Goal: Obtain resource: Obtain resource

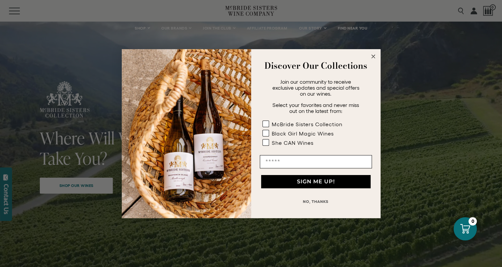
click at [178, 43] on div "Close dialog Discover Our Collections Join our community to receive exclusive u…" at bounding box center [251, 133] width 502 height 267
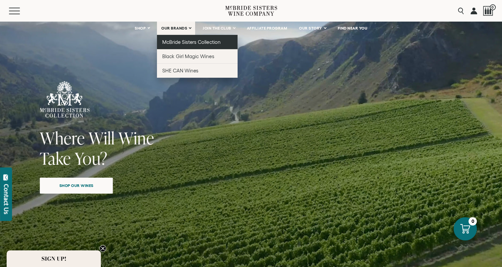
click at [182, 39] on span "McBride Sisters Collection" at bounding box center [191, 42] width 58 height 6
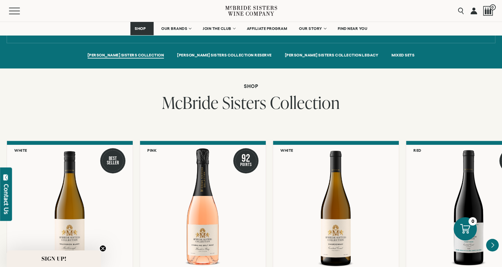
scroll to position [564, 0]
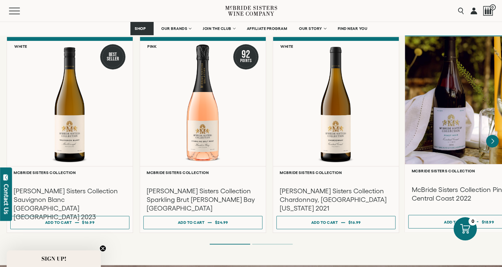
click at [428, 112] on div at bounding box center [469, 100] width 128 height 128
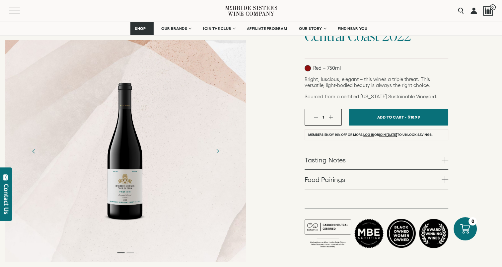
scroll to position [100, 0]
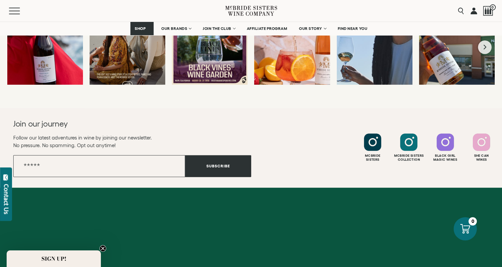
scroll to position [3014, 0]
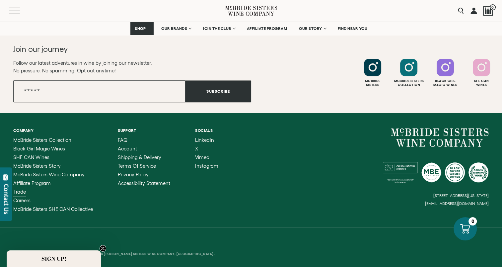
click at [24, 189] on span "Trade" at bounding box center [19, 192] width 13 height 6
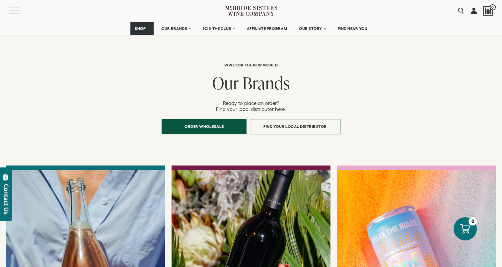
scroll to position [631, 0]
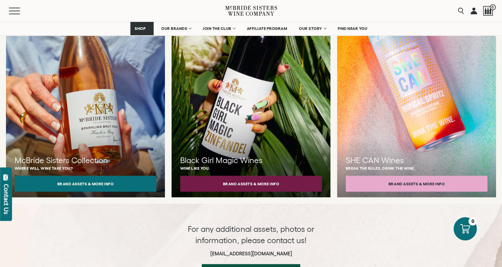
click at [126, 140] on div "[PERSON_NAME] Sisters Collection Where will wine take you? Brand Assets & More …" at bounding box center [85, 86] width 159 height 231
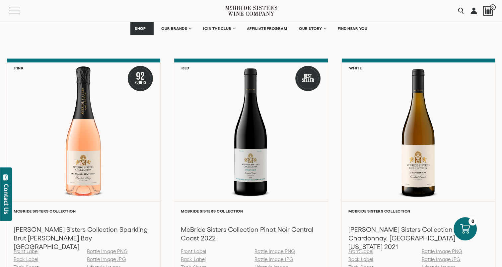
scroll to position [797, 0]
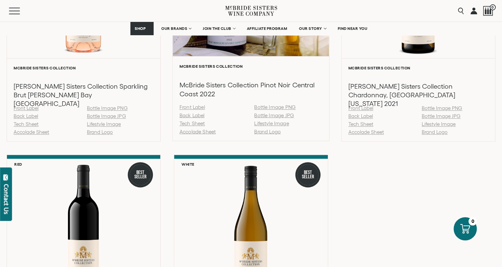
click at [193, 124] on link "Tech Sheet" at bounding box center [193, 123] width 26 height 6
